Goal: Task Accomplishment & Management: Complete application form

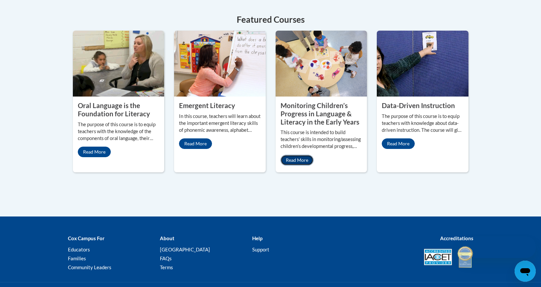
click at [292, 156] on link "Read More" at bounding box center [297, 160] width 33 height 11
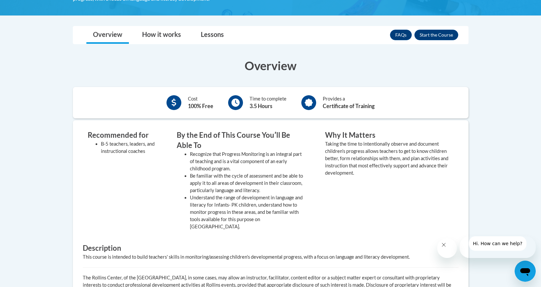
scroll to position [136, 0]
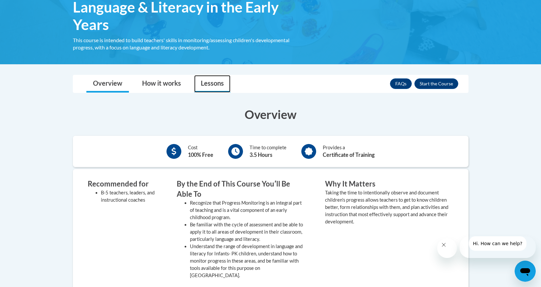
click at [219, 85] on link "Lessons" at bounding box center [212, 83] width 36 height 17
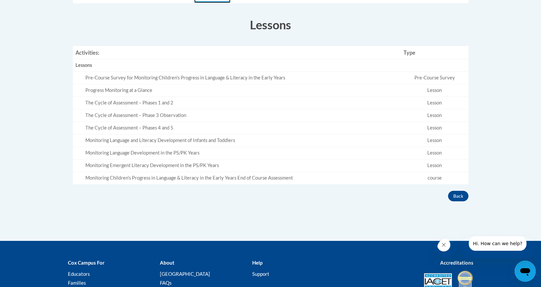
scroll to position [34, 0]
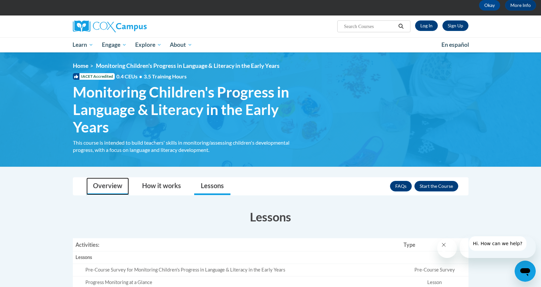
click at [109, 186] on link "Overview" at bounding box center [107, 186] width 43 height 17
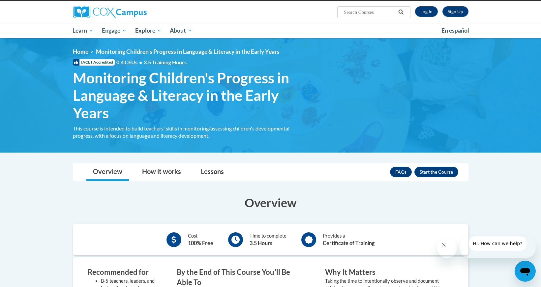
scroll to position [0, 0]
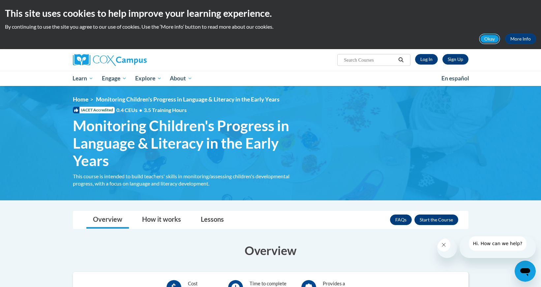
click at [494, 39] on button "Okay" at bounding box center [489, 39] width 21 height 11
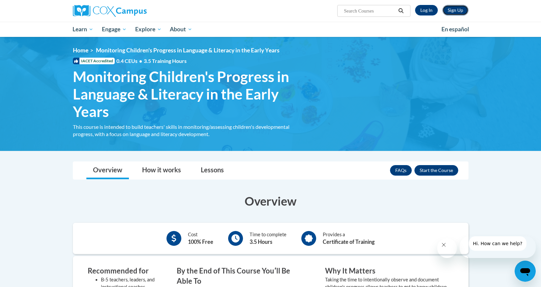
click at [456, 12] on link "Sign Up" at bounding box center [456, 10] width 26 height 11
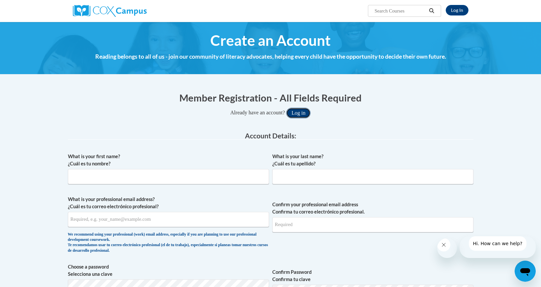
click at [299, 113] on button "Log in" at bounding box center [298, 113] width 24 height 11
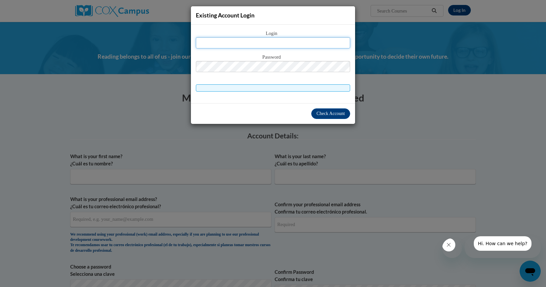
click at [272, 41] on input "text" at bounding box center [273, 42] width 154 height 11
type input "candygrace0@gmail.com"
click at [292, 112] on div "Check Account" at bounding box center [273, 113] width 164 height 21
click at [404, 106] on div "Existing Account Login Login candygrace0@gmail.com Password Check Account" at bounding box center [273, 143] width 546 height 287
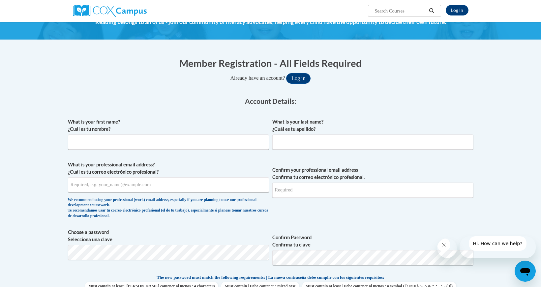
scroll to position [61, 0]
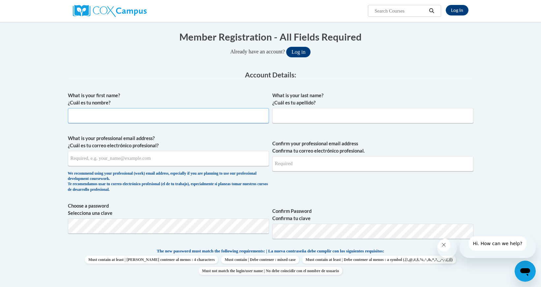
click at [88, 116] on input "What is your first name? ¿Cuál es tu nombre?" at bounding box center [168, 115] width 201 height 15
type input "Grace"
type input "li"
type input "candygrace0@gmail.com"
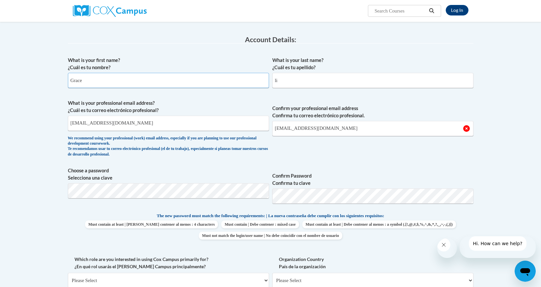
scroll to position [102, 0]
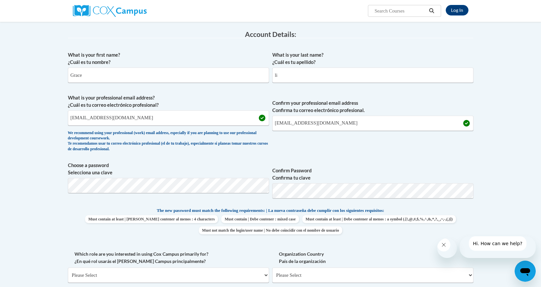
click at [128, 171] on label "Choose a password Selecciona una clave" at bounding box center [168, 169] width 201 height 15
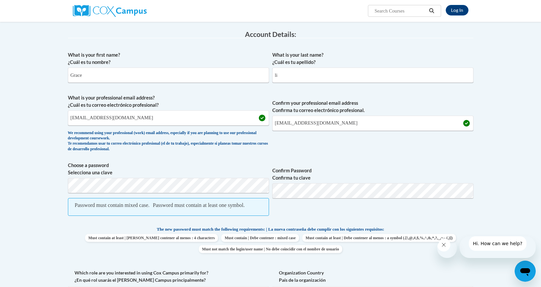
click at [309, 213] on span "Confirm Password Confirma tu clave" at bounding box center [372, 192] width 201 height 61
click at [37, 183] on body "Log In Search Search... Create an Account Reading belongs to all of us - join o…" at bounding box center [270, 282] width 541 height 768
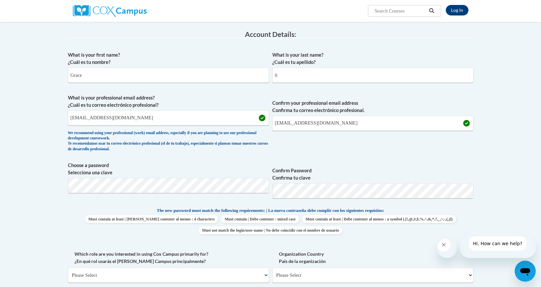
click at [371, 168] on label "Confirm Password Confirma tu clave" at bounding box center [372, 174] width 201 height 15
click at [476, 224] on div "Member Registration - All Fields Required Already have an account? Log in Prefe…" at bounding box center [271, 240] width 416 height 515
click at [243, 188] on span "Choose a password Selecciona una clave Confirm Password Confirma tu clave" at bounding box center [271, 183] width 406 height 42
click at [286, 6] on button "Log in" at bounding box center [298, 11] width 24 height 11
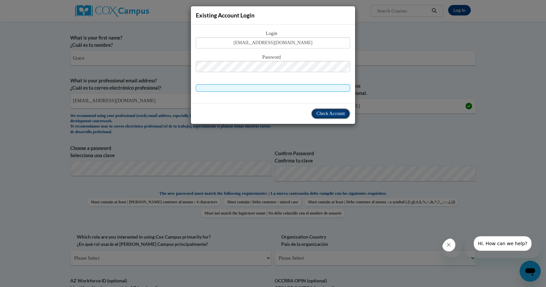
click at [337, 113] on span "Check Account" at bounding box center [331, 113] width 28 height 5
click at [404, 110] on div "Existing Account Login Login candygrace0@gmail.com Password Check Account" at bounding box center [273, 143] width 546 height 287
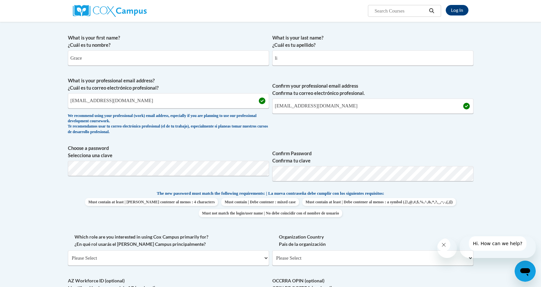
click at [440, 156] on label "Confirm Password Confirma tu clave" at bounding box center [372, 157] width 201 height 15
click at [250, 172] on span "Choose a password Selecciona una clave Confirm Password Confirma tu clave" at bounding box center [271, 166] width 406 height 42
click at [47, 166] on body "Log In Search Search... Create an Account Reading belongs to all of us - join o…" at bounding box center [270, 255] width 541 height 749
click at [472, 124] on span "Confirm your professional email address Confirma tu correo electrónico profesio…" at bounding box center [372, 107] width 201 height 61
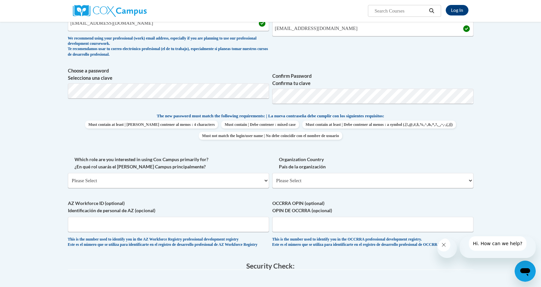
click at [446, 248] on icon "关闭来自公司的消息" at bounding box center [443, 244] width 5 height 5
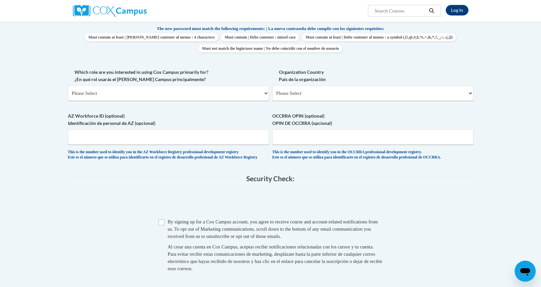
scroll to position [360, 0]
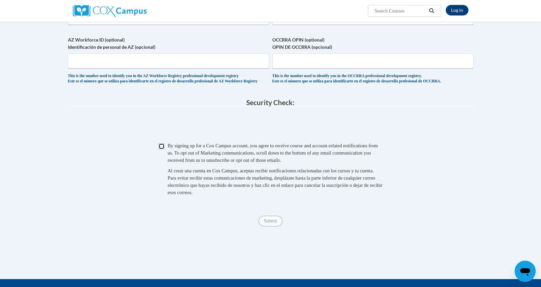
click at [163, 149] on input "Checkbox" at bounding box center [162, 146] width 6 height 6
checkbox input "true"
click at [272, 227] on input "Submit" at bounding box center [271, 221] width 24 height 11
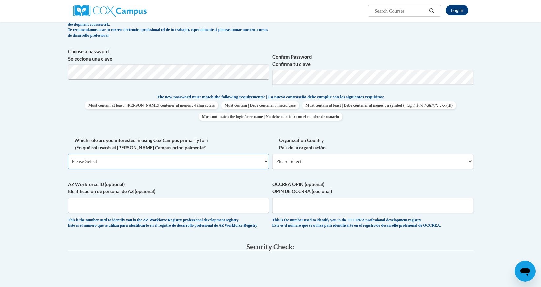
scroll to position [203, 0]
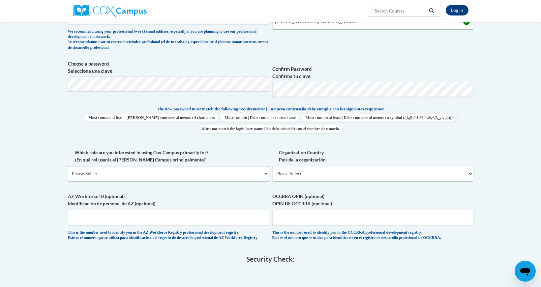
click at [112, 181] on select "Please Select College/University | Colegio/Universidad Community/Nonprofit Part…" at bounding box center [168, 173] width 201 height 15
select select "49058d88-fc43-4af8-93ac-fa8ced758464"
click at [68, 181] on select "Please Select College/University | Colegio/Universidad Community/Nonprofit Part…" at bounding box center [168, 173] width 201 height 15
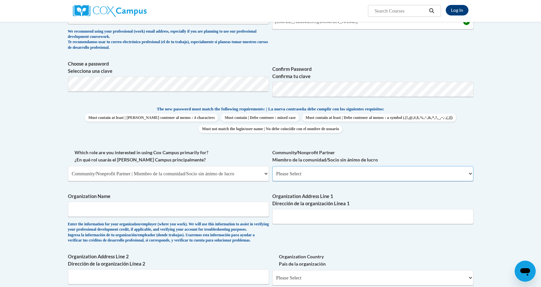
click at [301, 181] on select "Please Select Advocate | Defensor(a) Business/Private Company | Negocio o empre…" at bounding box center [372, 173] width 201 height 15
select select "606ca321-15c9-43e2-8e5f-d1bc6c2d9d7e"
click at [272, 181] on select "Please Select Advocate | Defensor(a) Business/Private Company | Negocio o empre…" at bounding box center [372, 173] width 201 height 15
click at [80, 217] on input "Organization Name" at bounding box center [168, 209] width 201 height 15
type input "Yidu Education"
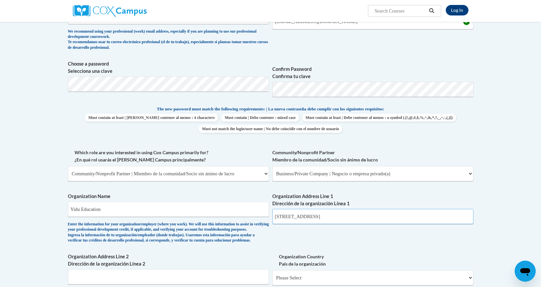
drag, startPoint x: 318, startPoint y: 243, endPoint x: 251, endPoint y: 239, distance: 67.1
click at [251, 239] on div "What is your first name? ¿Cuál es tu nombre? Grace What is your last name? ¿Cuá…" at bounding box center [271, 149] width 406 height 405
type input "V"
type input "h"
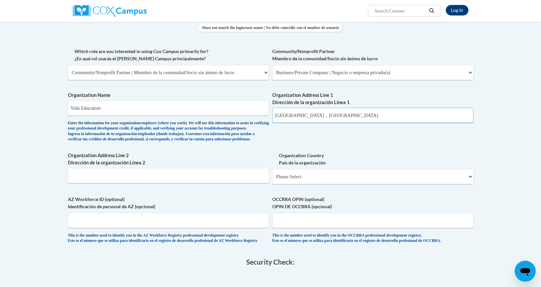
scroll to position [335, 0]
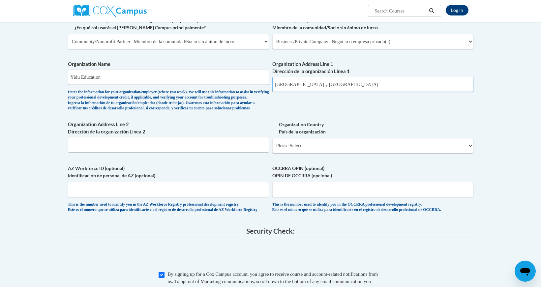
type input "Shanghai，China"
click at [52, 186] on body "Log In Search Search... Create an Account Reading belongs to all of us - join o…" at bounding box center [270, 92] width 541 height 854
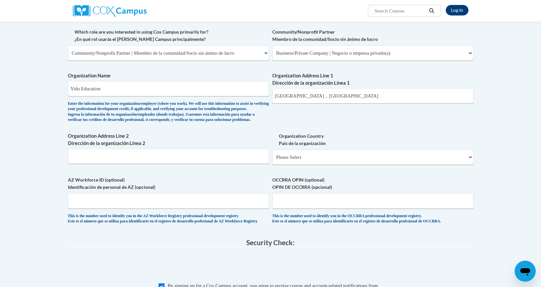
scroll to position [455, 0]
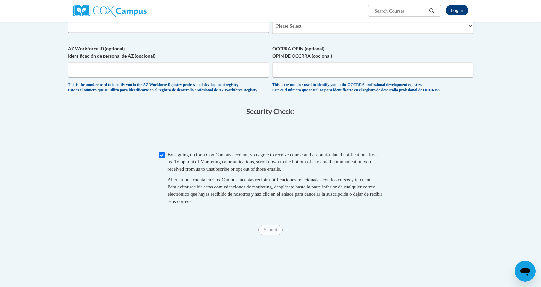
click at [116, 148] on span "0cAFcWeA7wiL8VGSrTW2Tn30OkNo7ZkkZCpzsXBdMYfebzImJ7CZlf-AnHcDkvc6XBHuz83ixIt86Mh…" at bounding box center [271, 135] width 406 height 26
click at [161, 158] on input "Checkbox" at bounding box center [162, 155] width 6 height 6
click at [163, 158] on input "Checkbox" at bounding box center [162, 155] width 6 height 6
checkbox input "false"
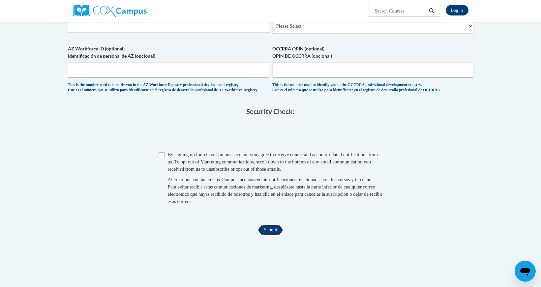
click at [275, 235] on input "Submit" at bounding box center [271, 230] width 24 height 11
click at [326, 34] on select "Please Select United States | Estados Unidos Outside of the United States | Fue…" at bounding box center [372, 25] width 201 height 15
select select "2ba6c5f2-6ab4-47b5-9408-0a73ae60d186"
click at [272, 34] on select "Please Select United States | Estados Unidos Outside of the United States | Fue…" at bounding box center [372, 25] width 201 height 15
select select
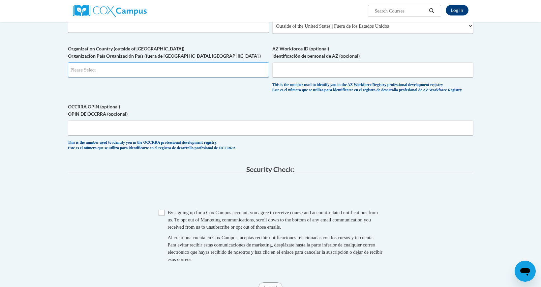
click at [150, 78] on input "Search" at bounding box center [168, 69] width 201 height 15
type input "CN"
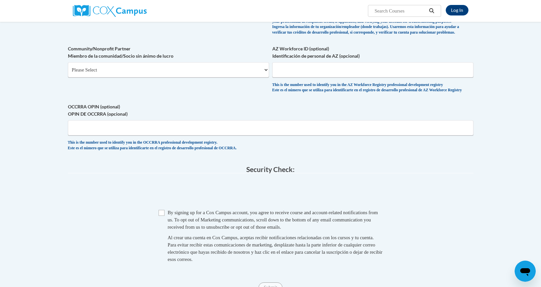
scroll to position [340, 0]
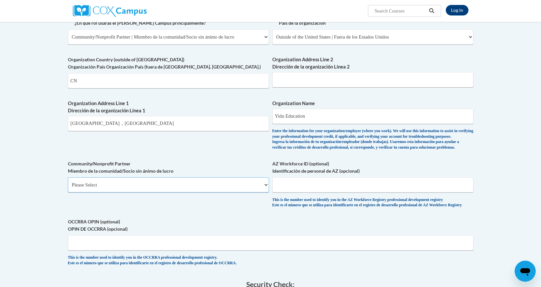
click at [191, 193] on select "Please Select Advocate | Defensor(a) Business/Private Company | Negocio o empre…" at bounding box center [168, 184] width 201 height 15
select select "606ca321-15c9-43e2-8e5f-d1bc6c2d9d7e"
click at [68, 193] on select "Please Select Advocate | Defensor(a) Business/Private Company | Negocio o empre…" at bounding box center [168, 184] width 201 height 15
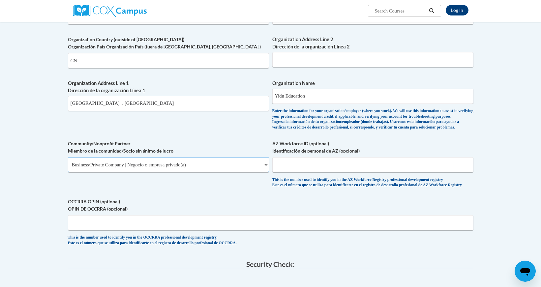
scroll to position [369, 0]
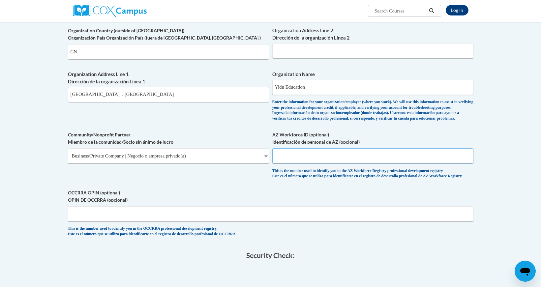
click at [308, 164] on input "AZ Workforce ID (optional) Identificación de personal de AZ (opcional)" at bounding box center [372, 155] width 201 height 15
click at [210, 218] on div "What is your first name? ¿Cuál es tu nombre? Grace What is your last name? ¿Cuá…" at bounding box center [271, 12] width 406 height 463
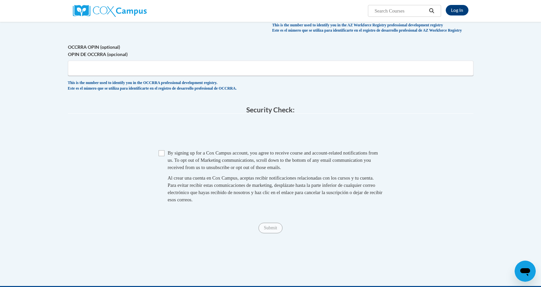
scroll to position [582, 0]
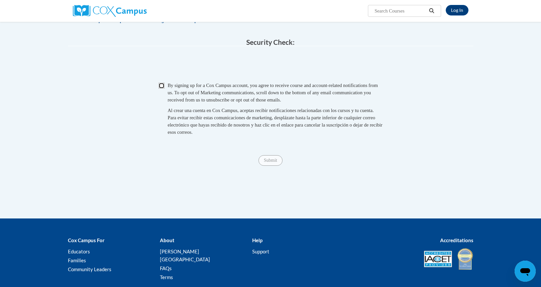
click at [161, 89] on input "Checkbox" at bounding box center [162, 86] width 6 height 6
checkbox input "true"
click at [271, 166] on input "Submit" at bounding box center [271, 160] width 24 height 11
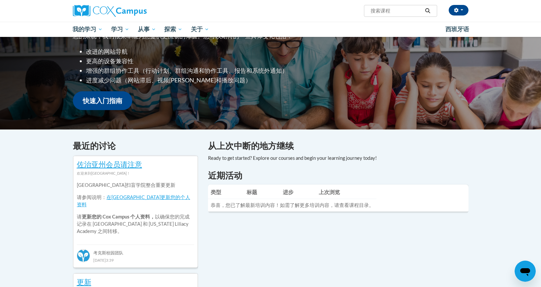
scroll to position [103, 0]
